Goal: Task Accomplishment & Management: Manage account settings

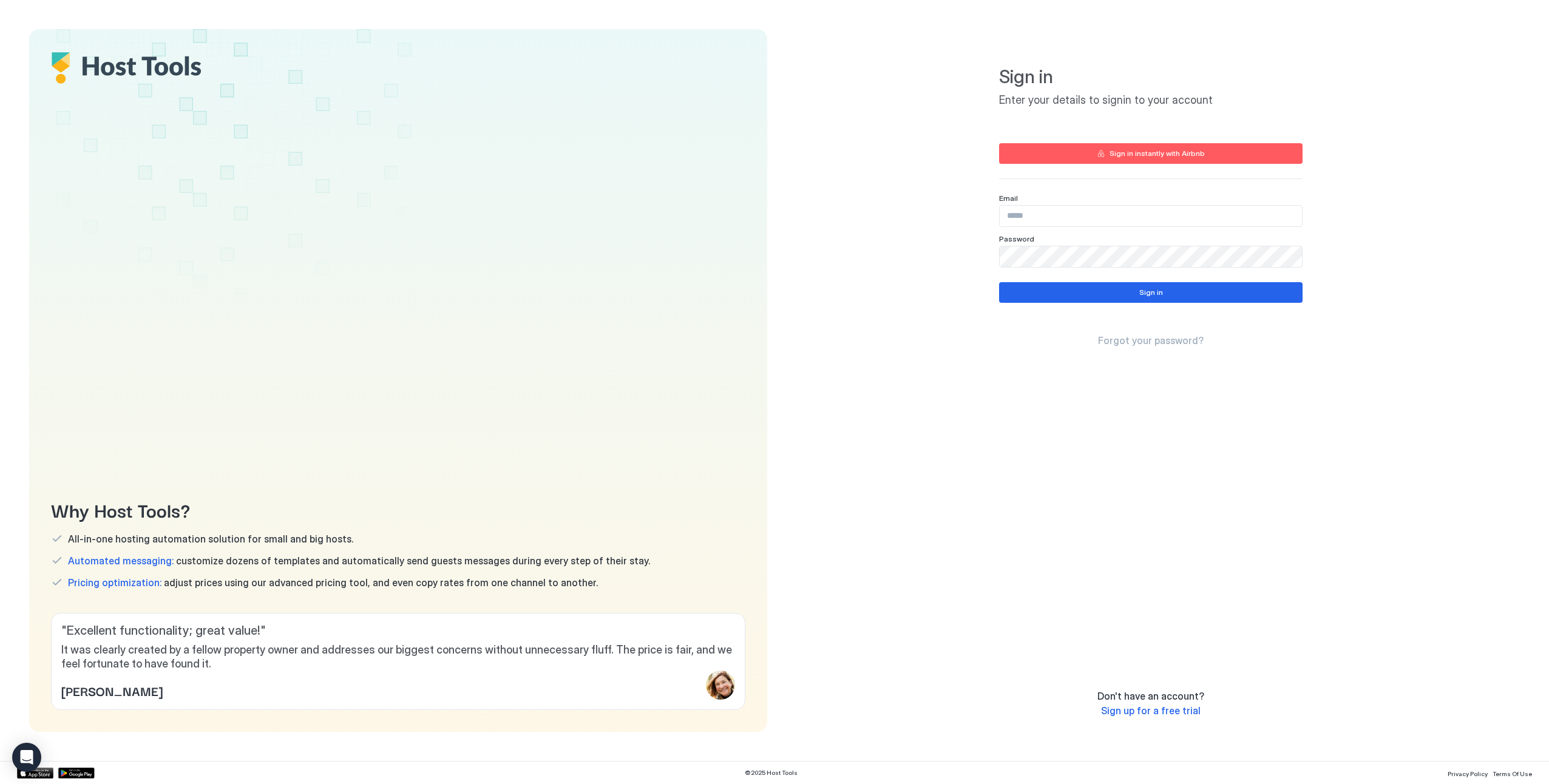
type input "**********"
click at [1133, 291] on button "Sign in" at bounding box center [1151, 292] width 303 height 21
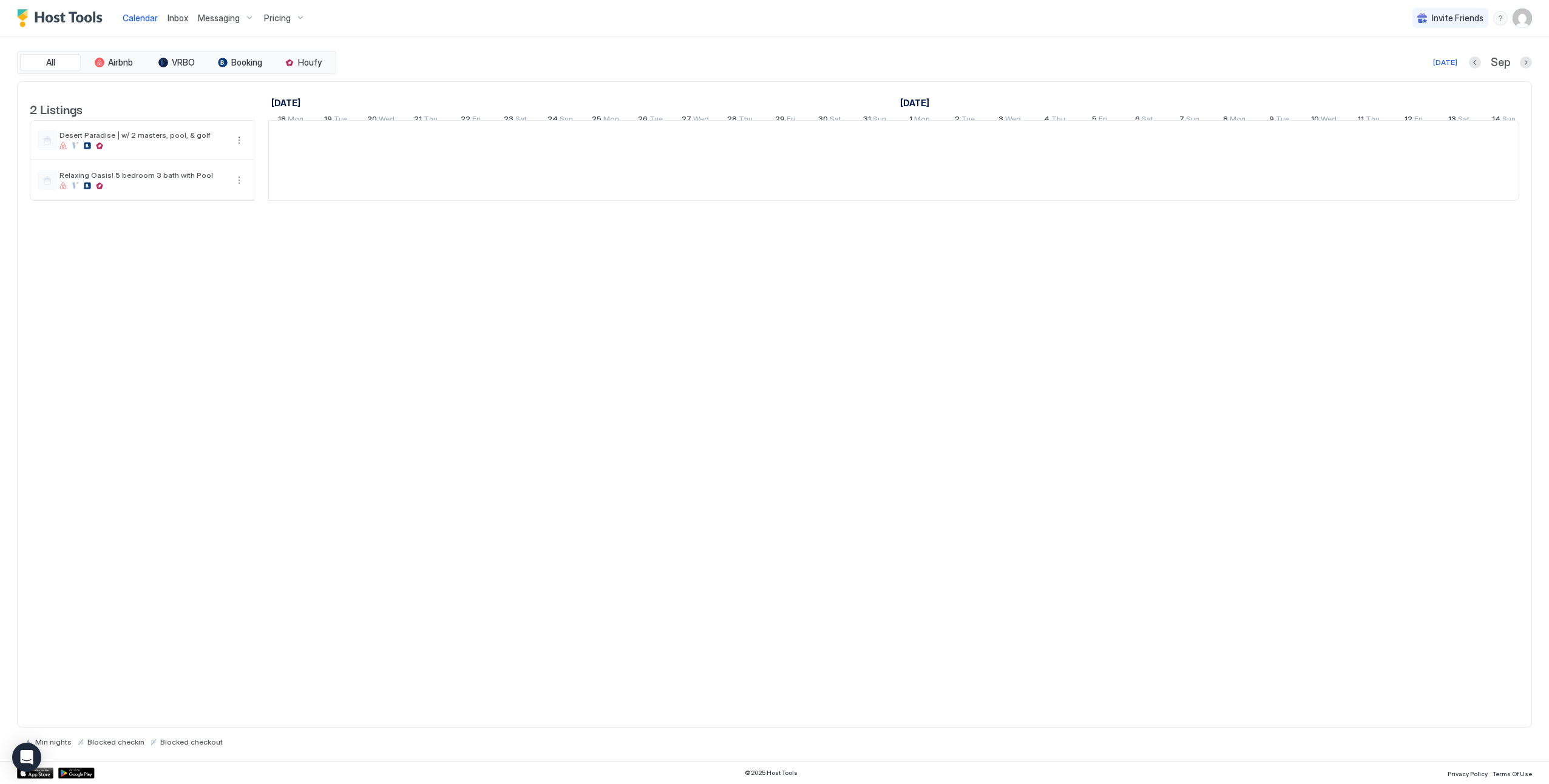
scroll to position [0, 674]
click at [1522, 15] on img "User profile" at bounding box center [1522, 17] width 19 height 19
click at [1407, 71] on span "Settings" at bounding box center [1413, 68] width 33 height 11
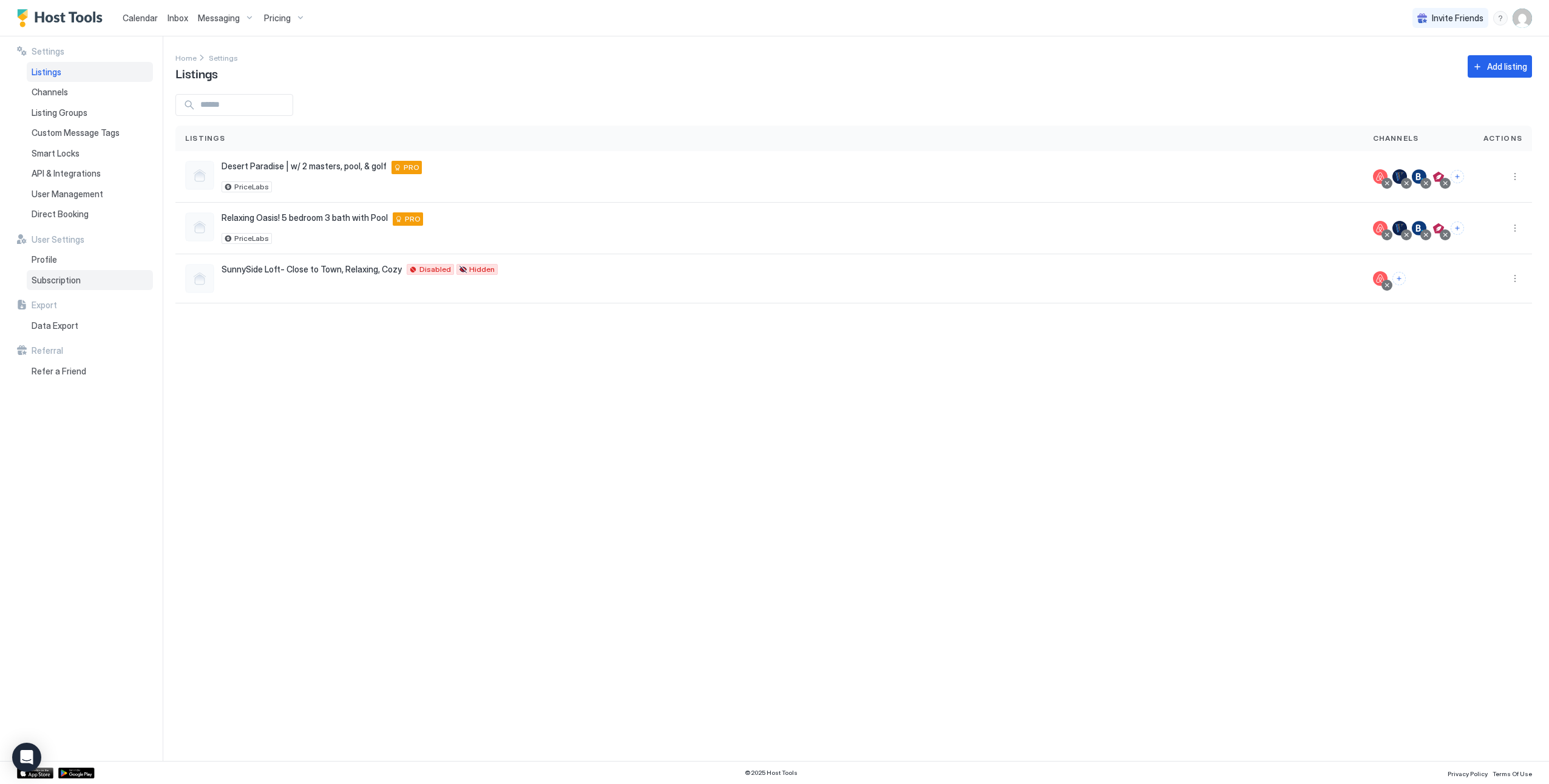
click at [61, 278] on span "Subscription" at bounding box center [56, 280] width 49 height 11
